Goal: Find contact information: Find contact information

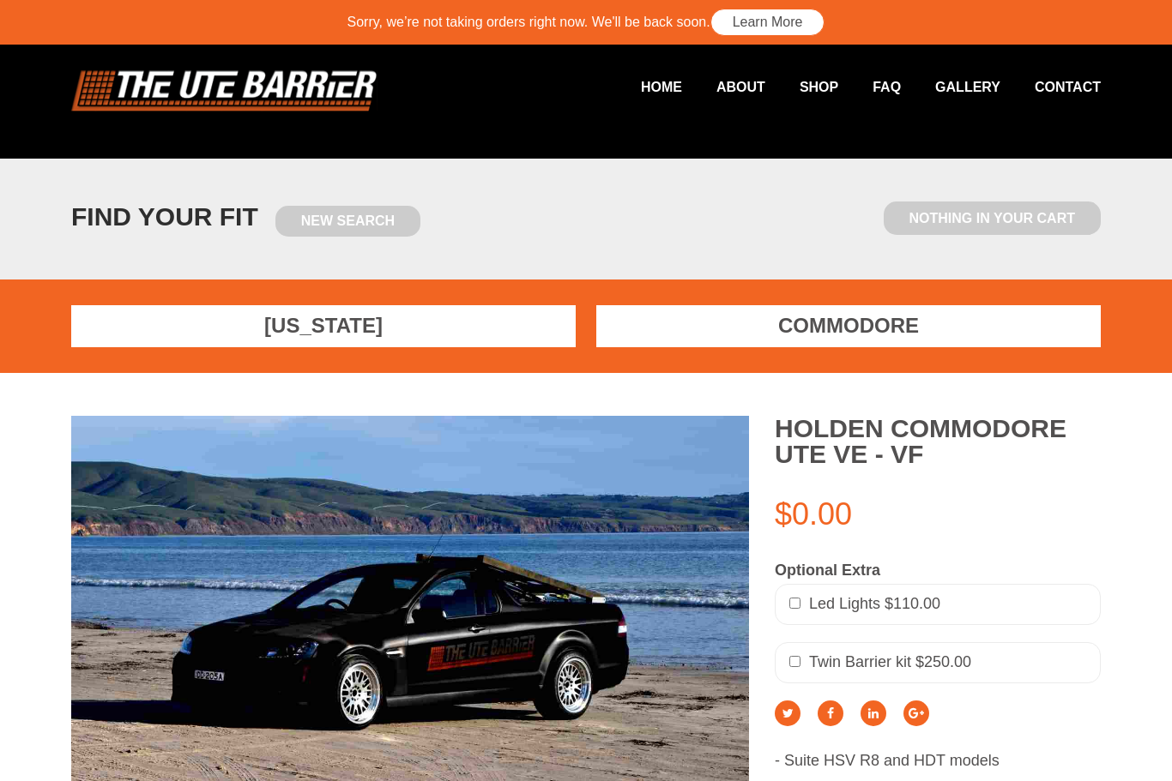
click at [933, 324] on link "Commodore" at bounding box center [848, 326] width 504 height 42
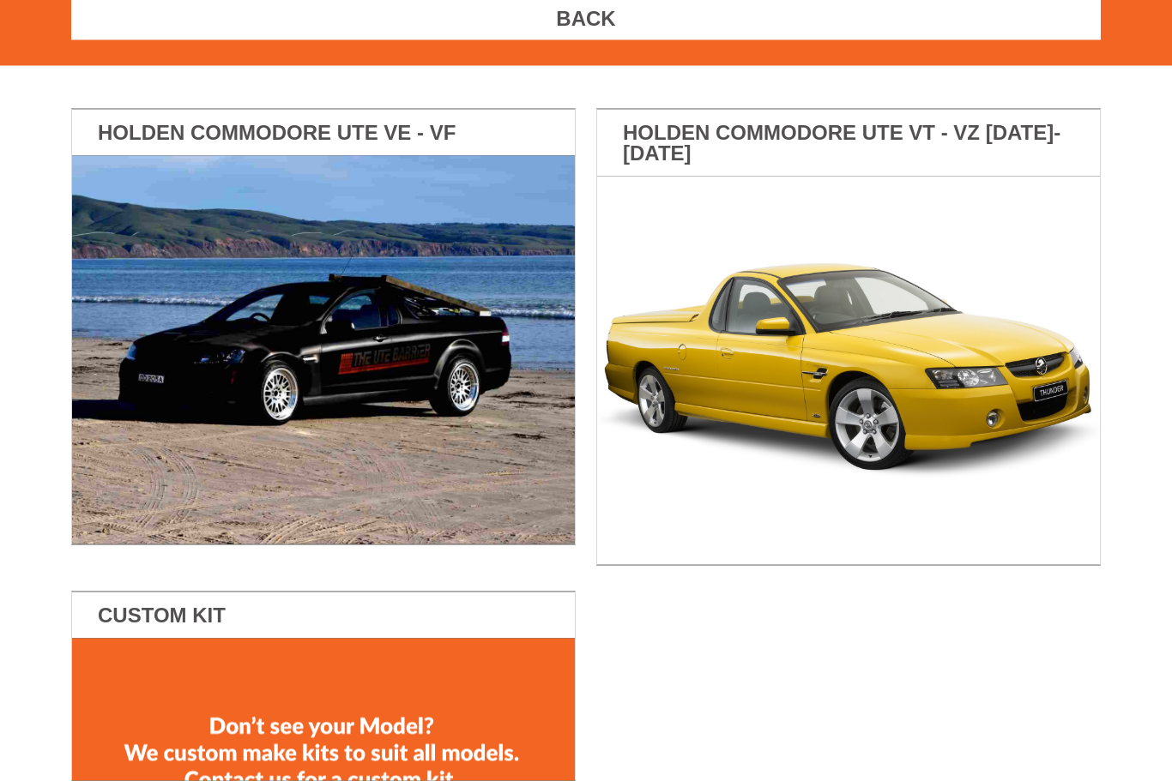
scroll to position [308, 0]
click at [174, 365] on img at bounding box center [323, 349] width 503 height 389
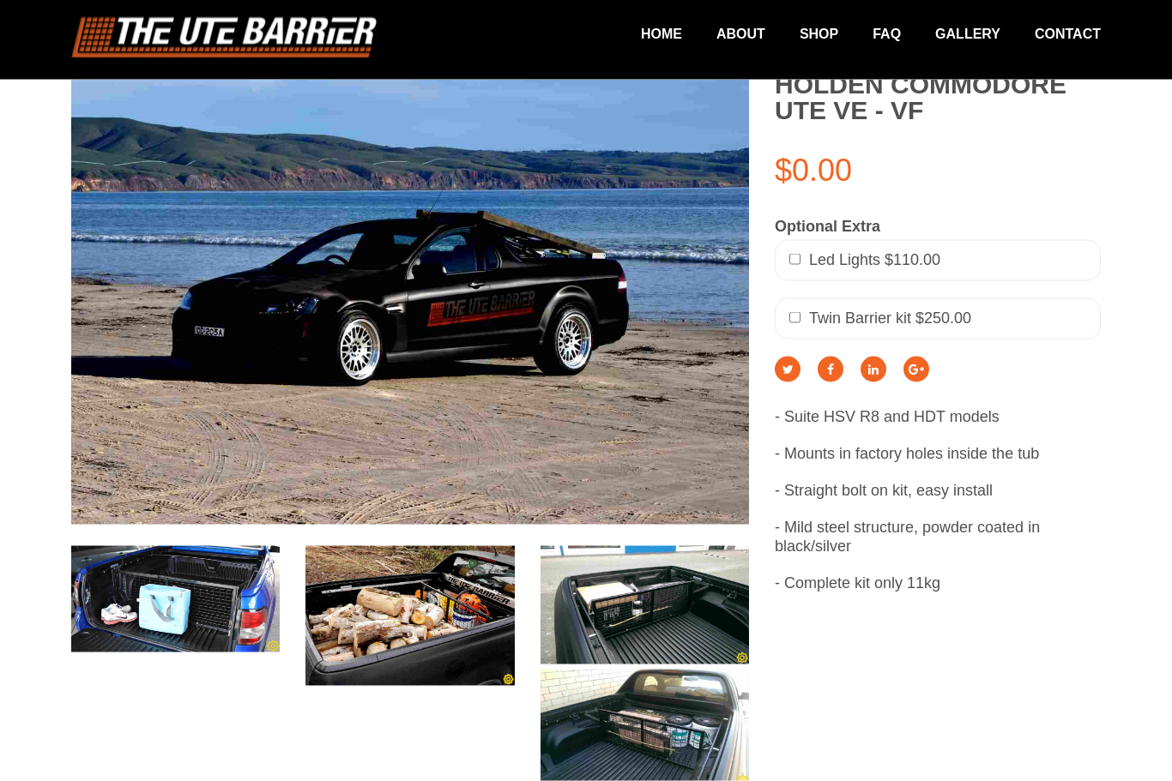
scroll to position [345, 0]
click at [146, 583] on img at bounding box center [175, 599] width 208 height 106
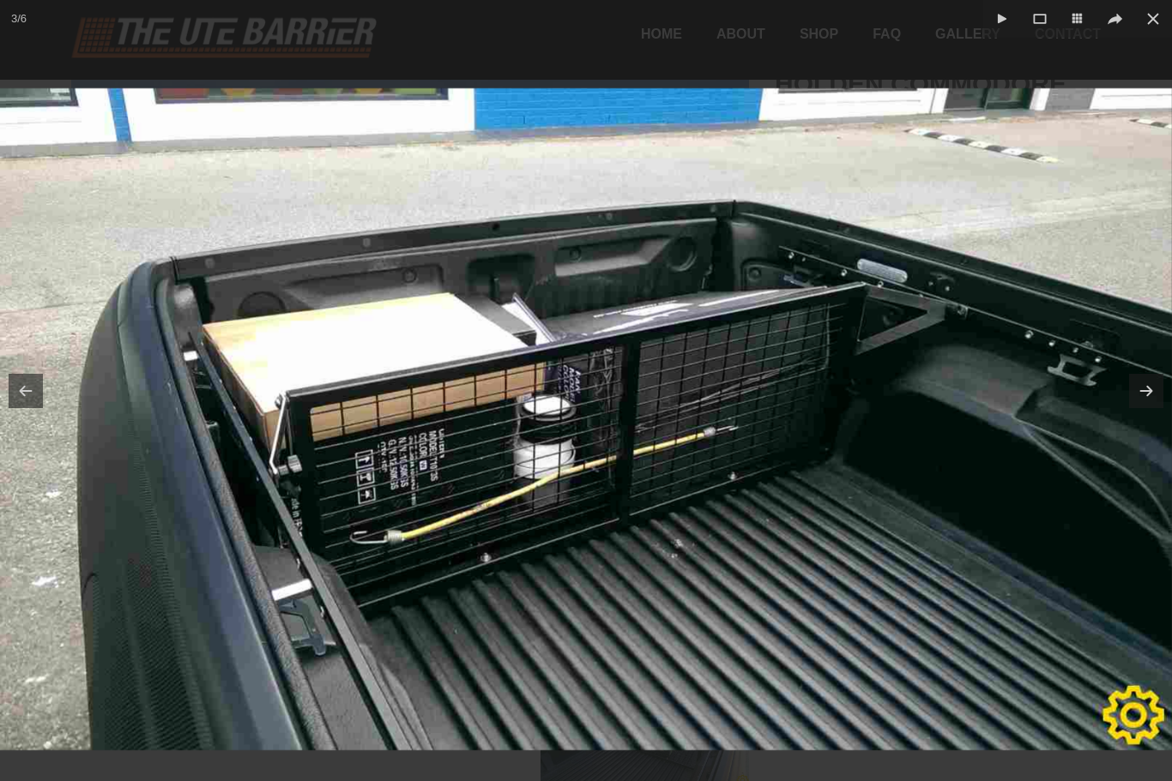
click at [1160, 23] on icon at bounding box center [1152, 19] width 21 height 21
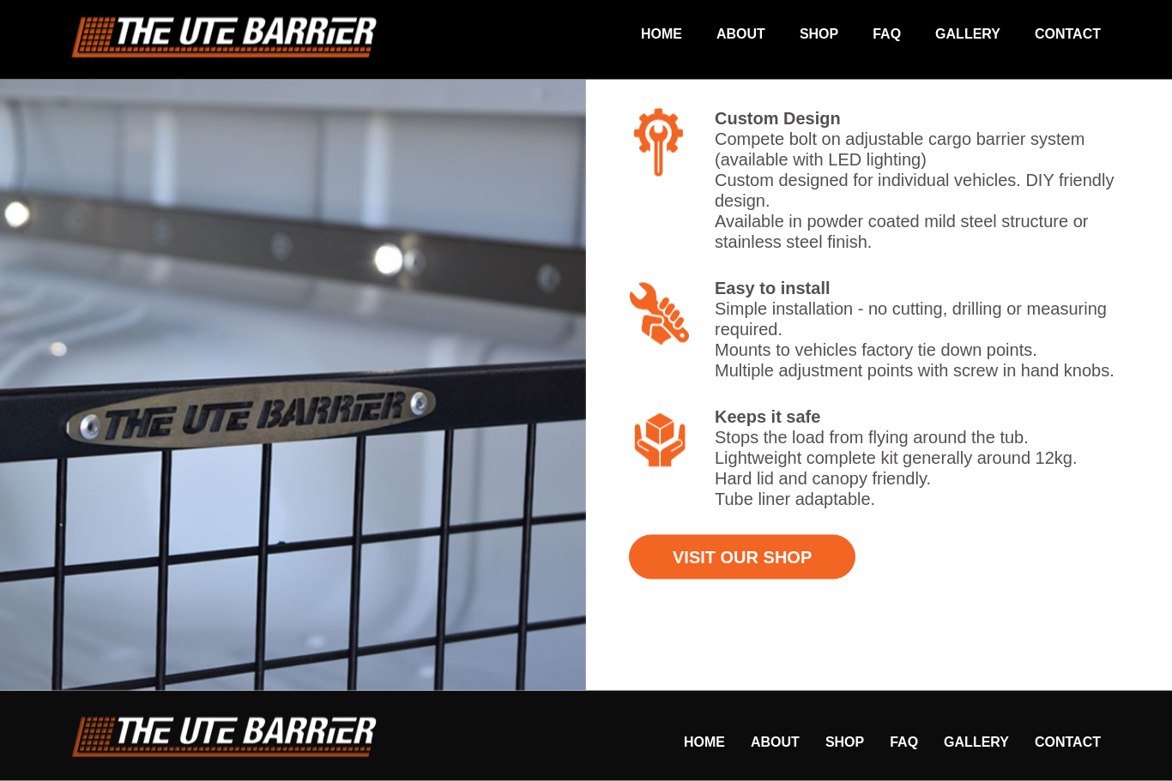
scroll to position [1420, 0]
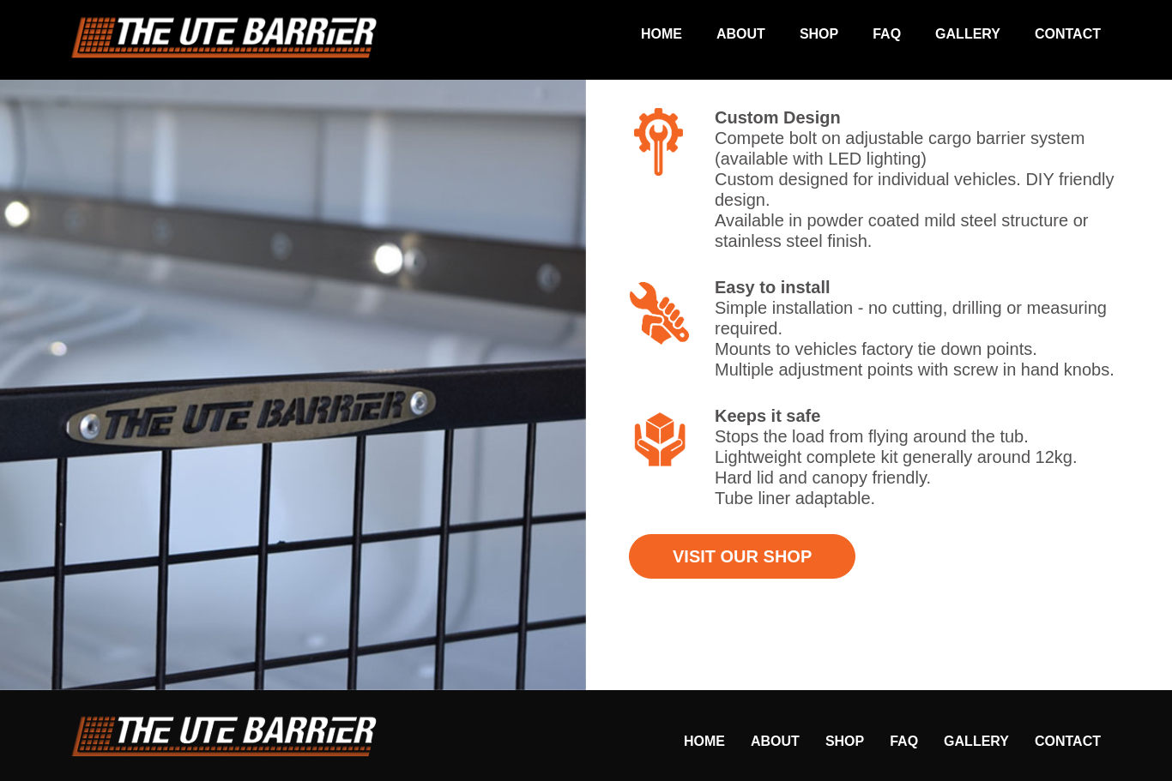
click at [806, 537] on link "Visit Our Shop" at bounding box center [742, 556] width 226 height 45
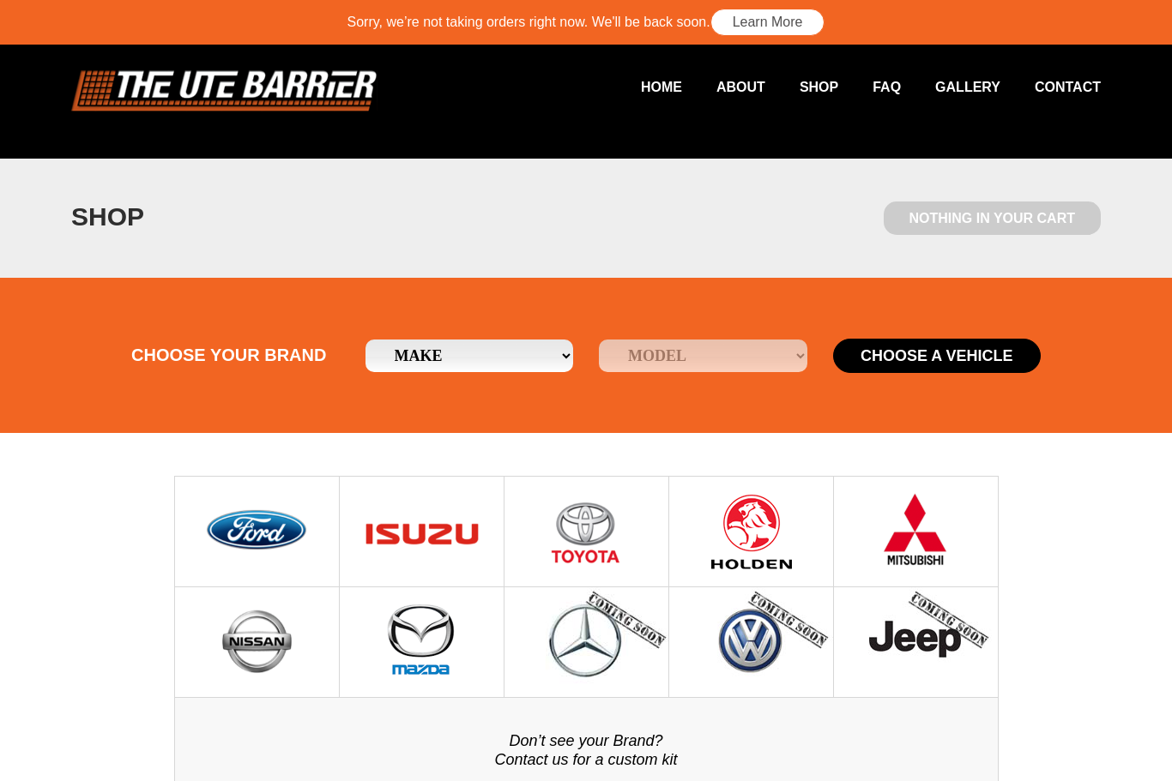
click at [977, 90] on link "Gallery" at bounding box center [950, 86] width 99 height 33
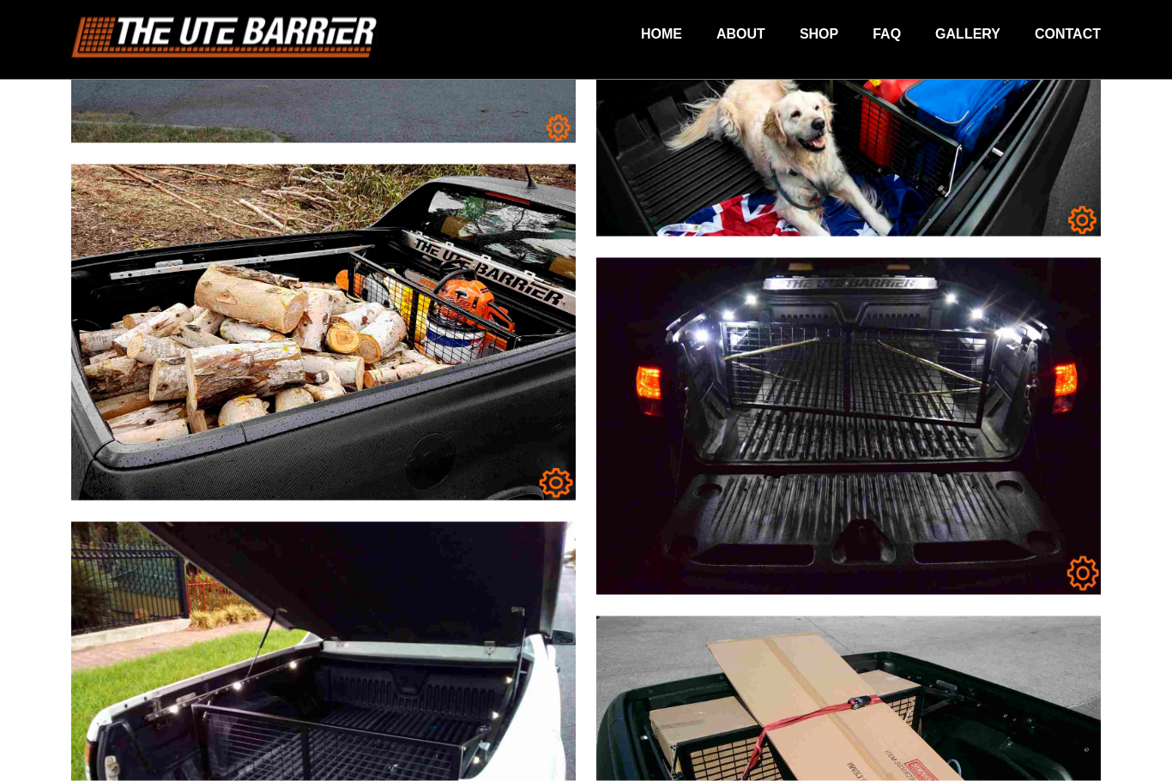
scroll to position [2577, 0]
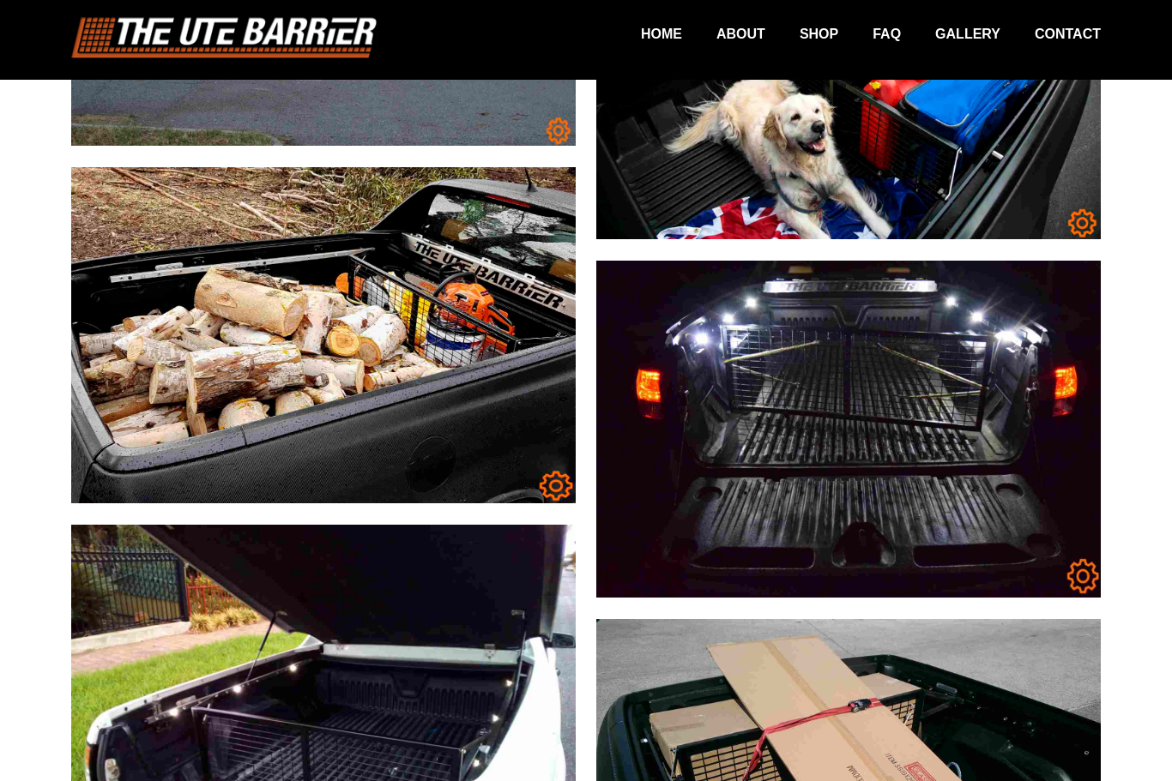
click at [1076, 32] on link "Contact" at bounding box center [1050, 33] width 100 height 33
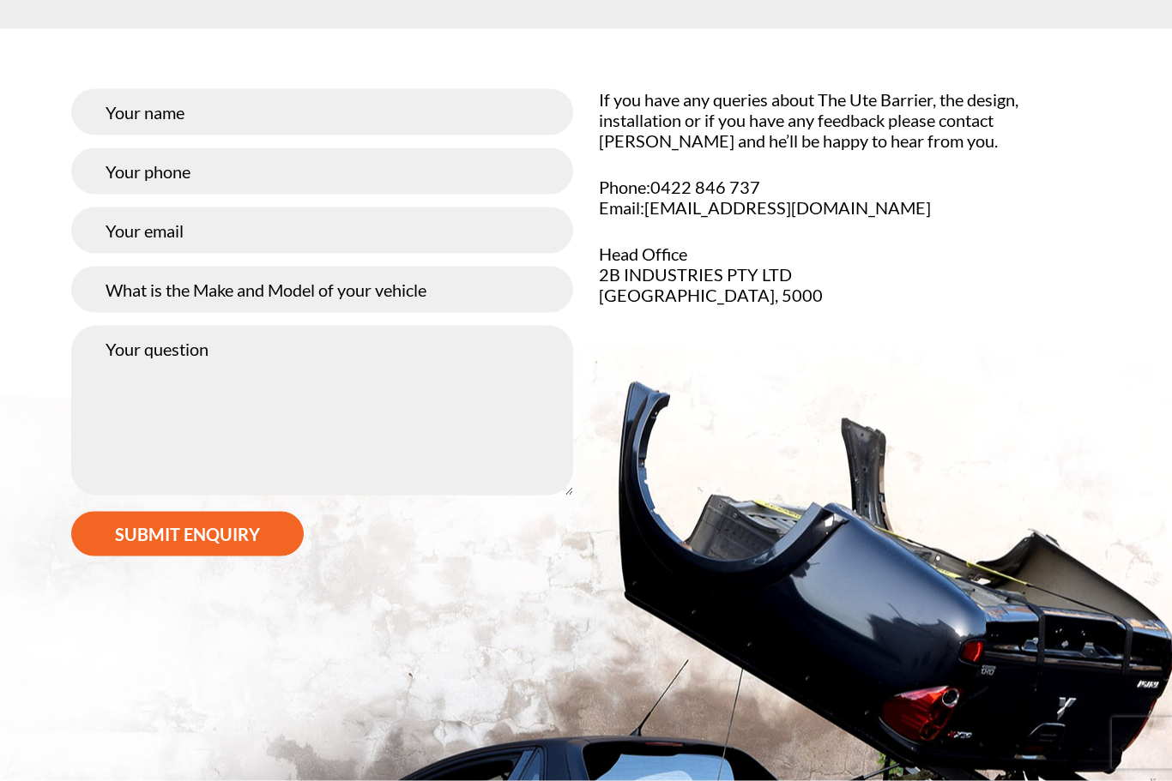
scroll to position [250, 0]
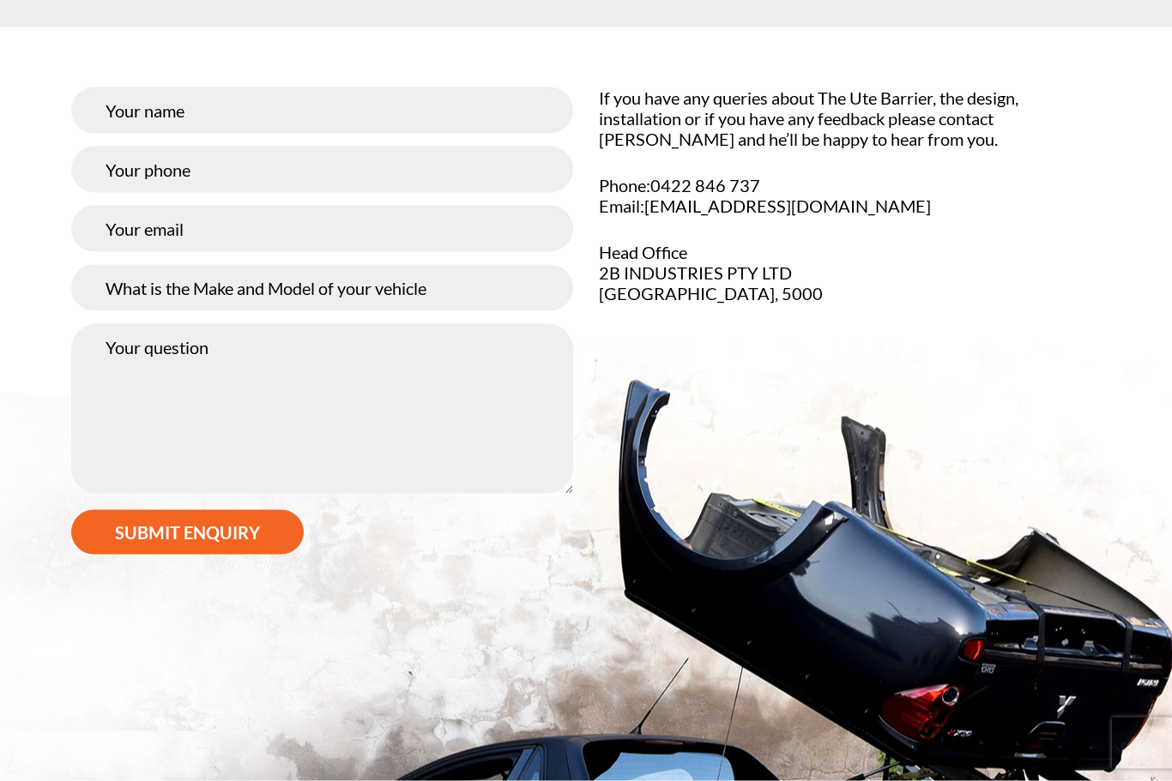
click at [787, 320] on div "If you have any queries about The Ute Barrier, the design, installation or if y…" at bounding box center [849, 208] width 527 height 242
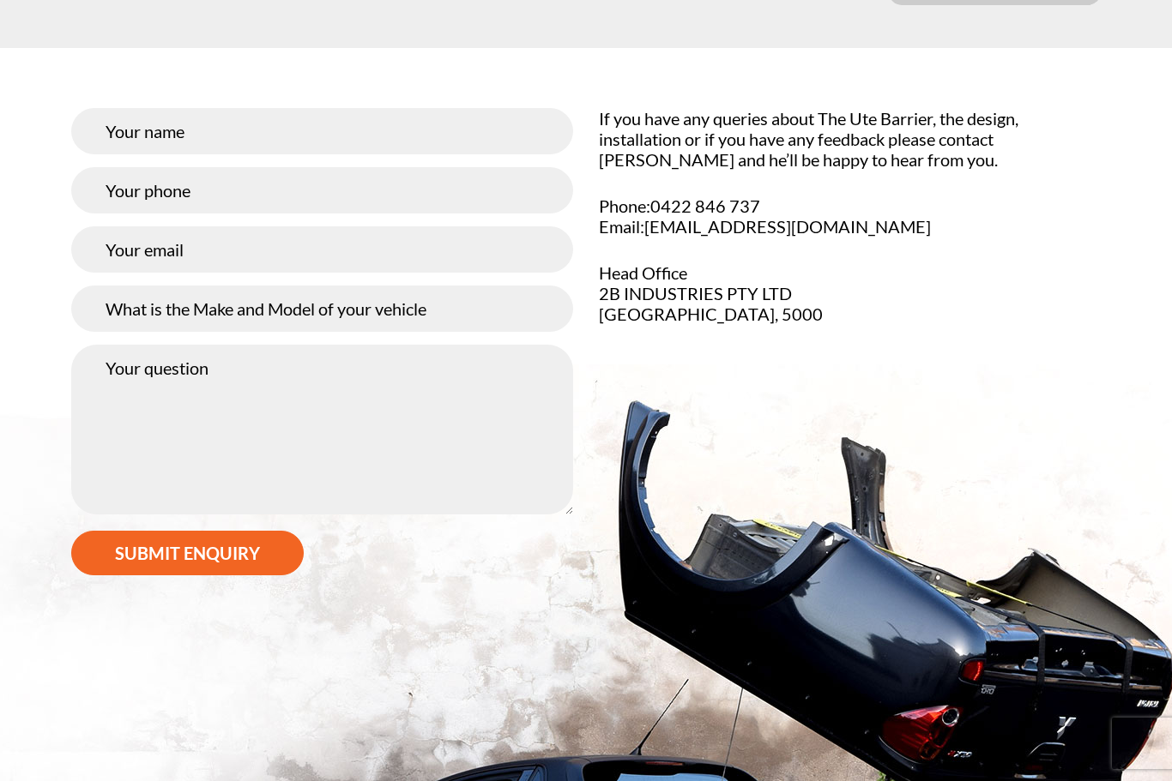
scroll to position [228, 0]
copy p "2B INDUSTRIES PTY LTD South Australia, 5000"
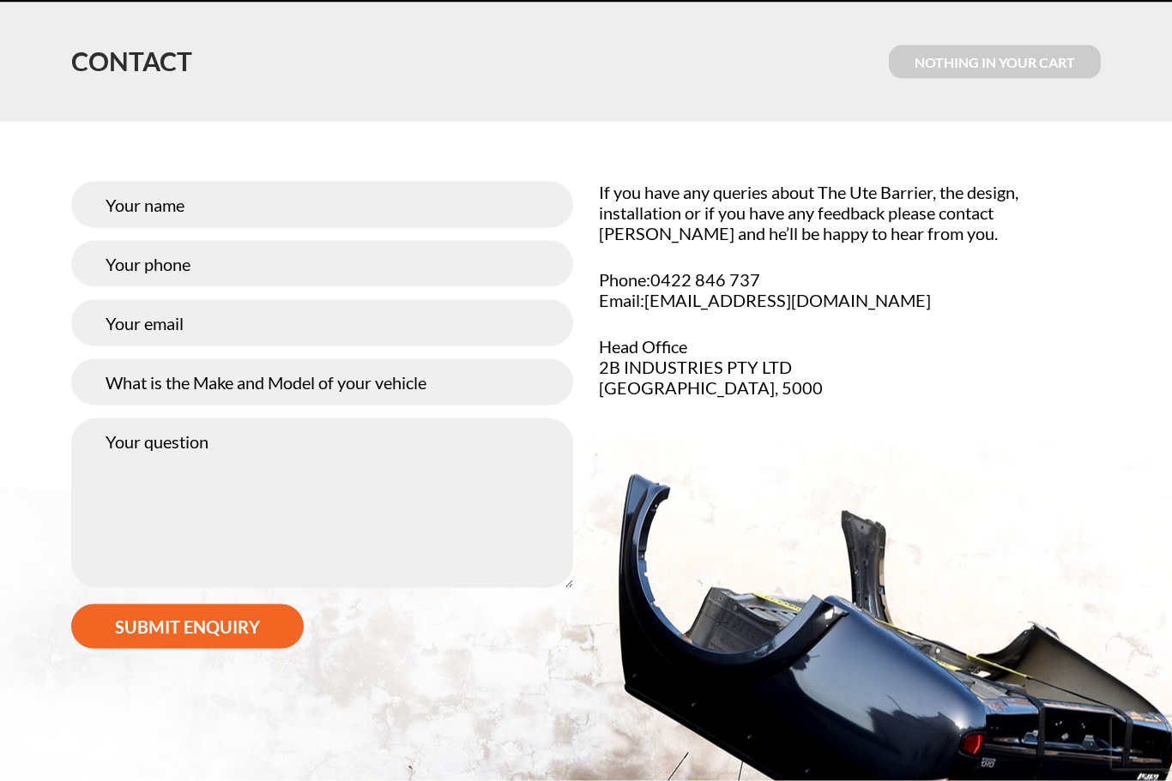
scroll to position [0, 0]
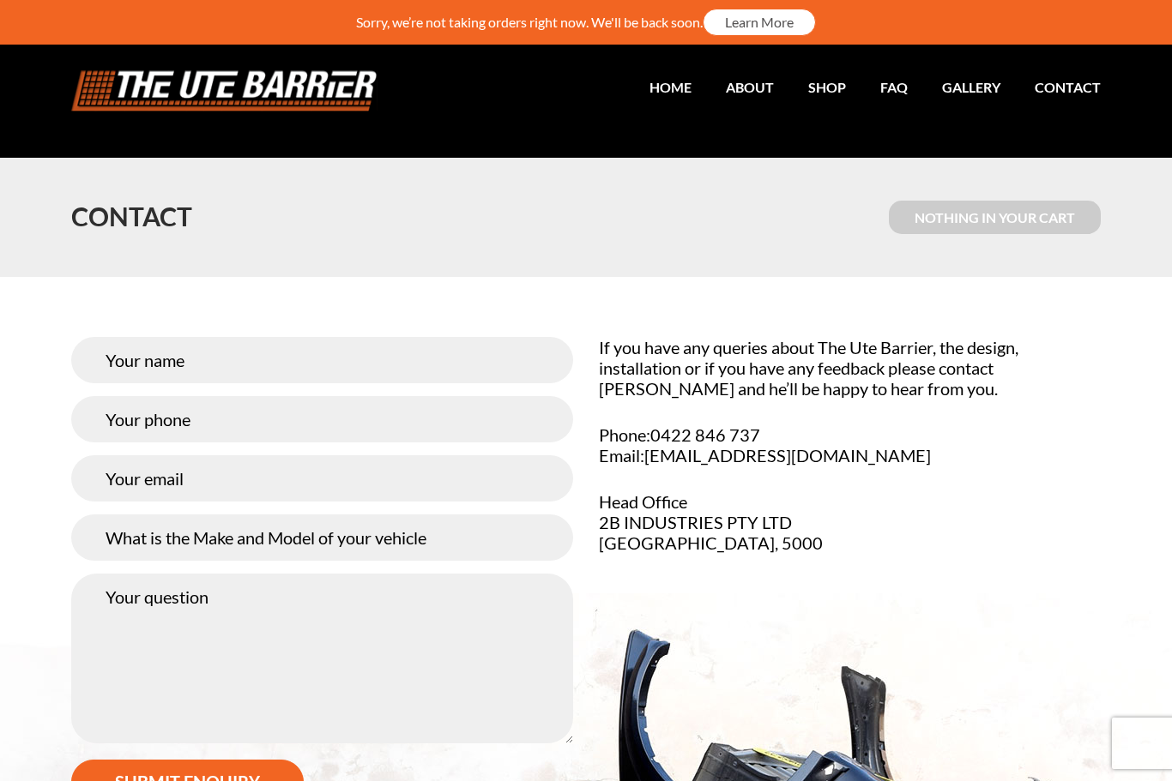
click at [1079, 420] on div "If you have any queries about The Ute Barrier, the design, installation or if y…" at bounding box center [849, 458] width 527 height 242
click at [827, 431] on p "Phone: 0422 846 737 Email: info@theutebarrier.com.au" at bounding box center [850, 445] width 502 height 41
click at [955, 590] on div "Submit enquiry If you have any queries about The Ute Barrier, the design, insta…" at bounding box center [585, 581] width 1055 height 488
click at [787, 28] on link "Learn More" at bounding box center [758, 22] width 113 height 27
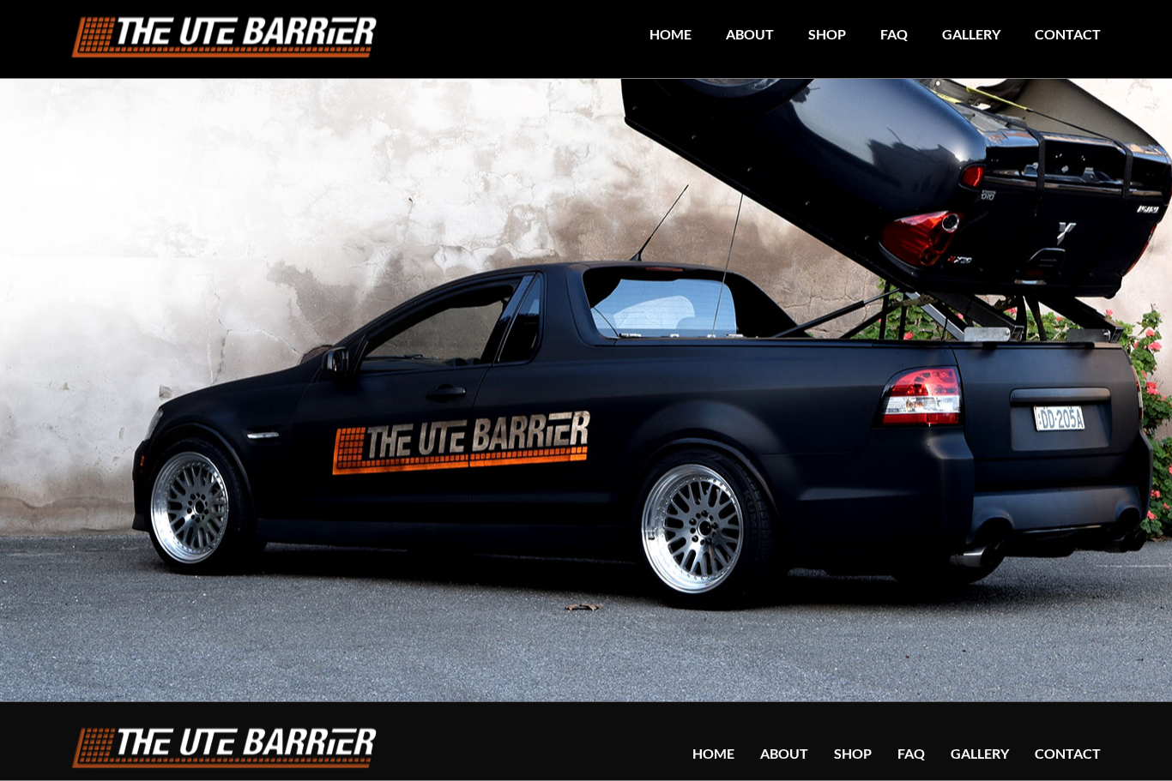
scroll to position [782, 0]
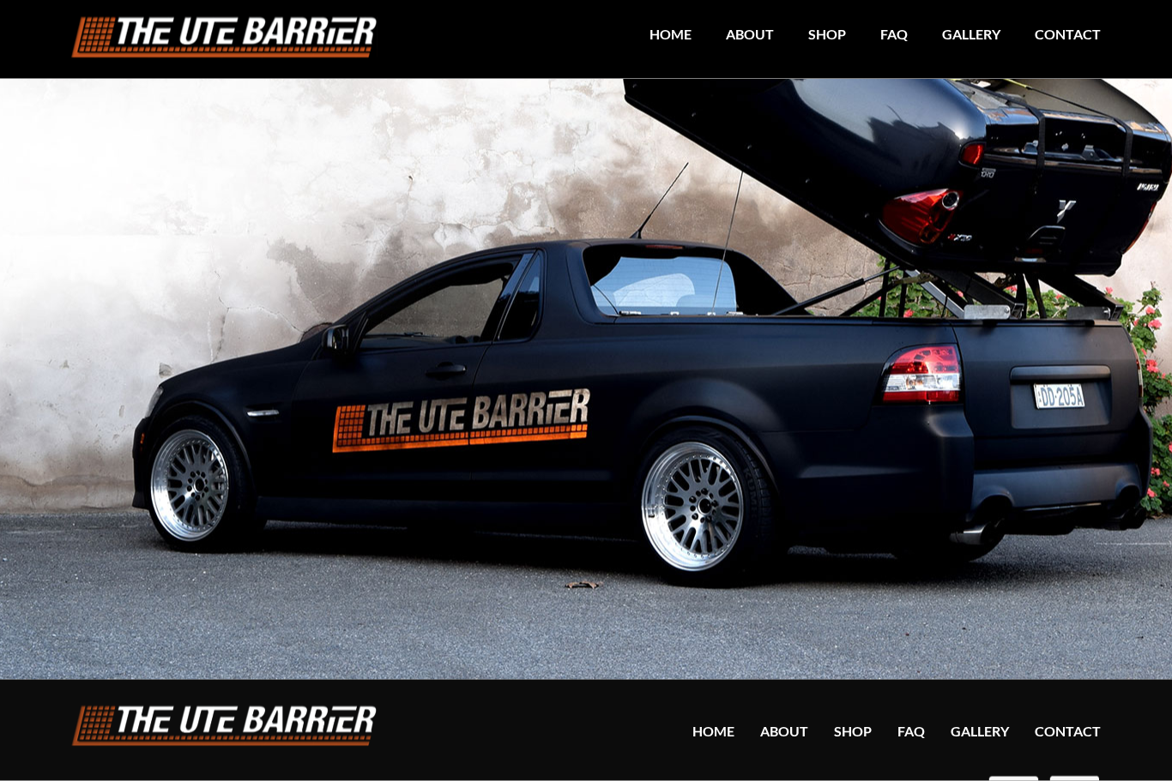
click at [1078, 732] on link "Contact" at bounding box center [1067, 731] width 66 height 16
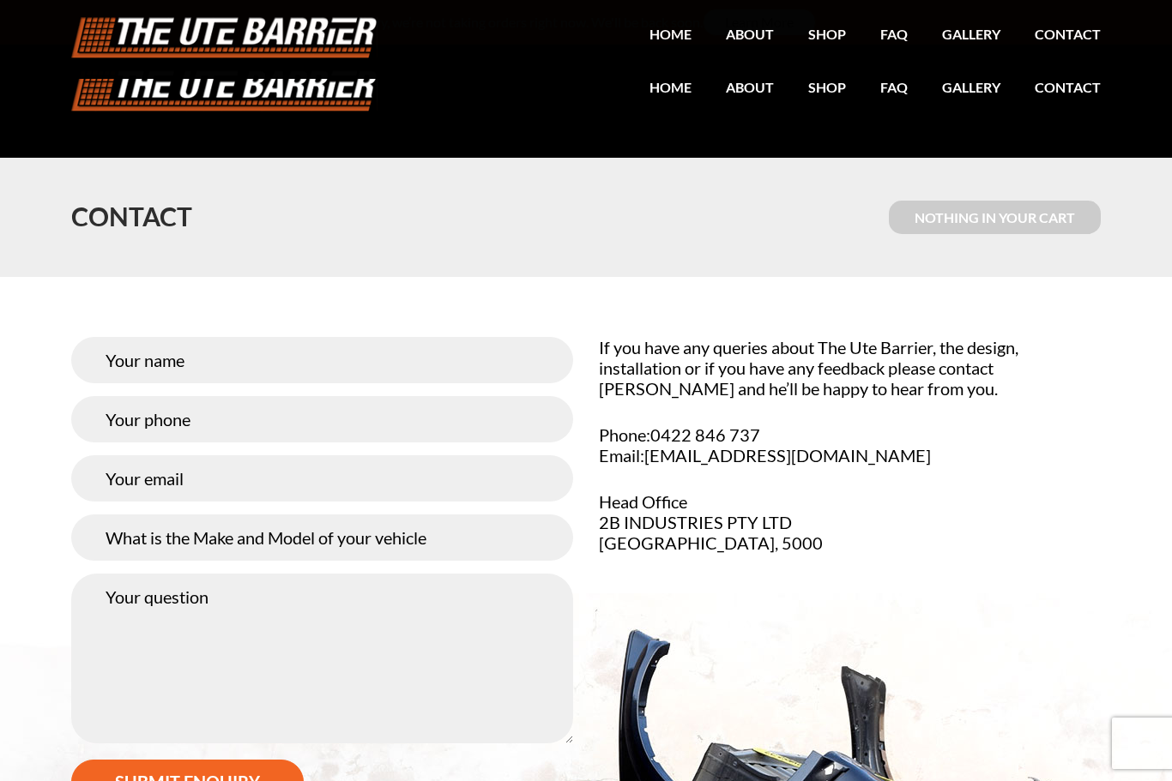
scroll to position [612, 0]
